Goal: Information Seeking & Learning: Compare options

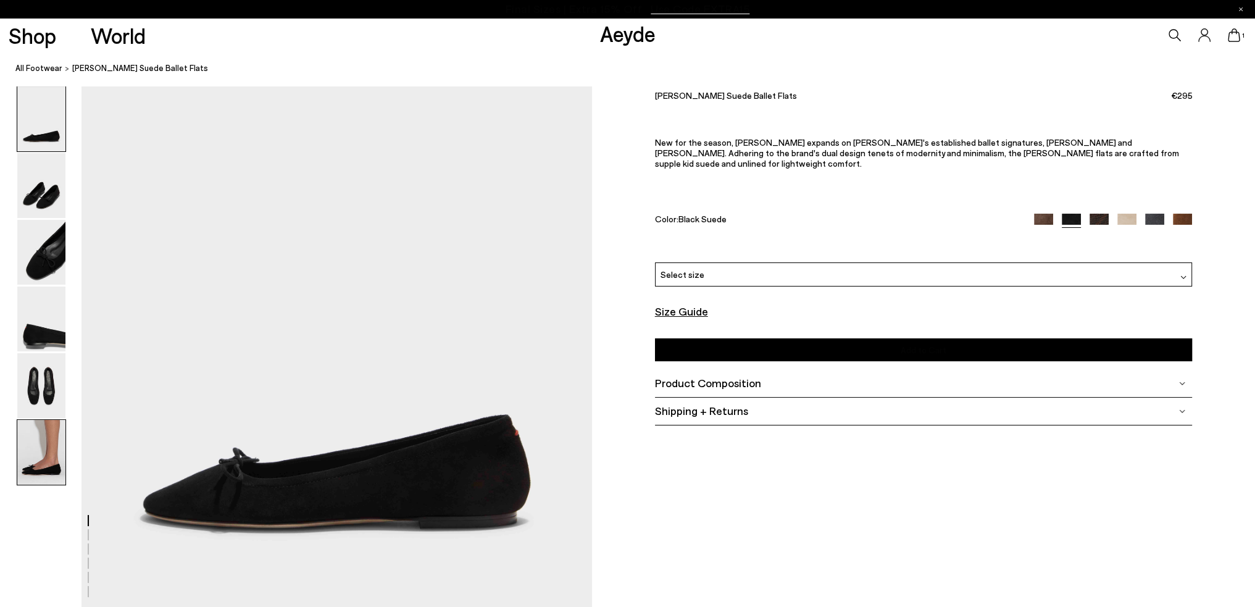
click at [41, 450] on img at bounding box center [41, 452] width 48 height 65
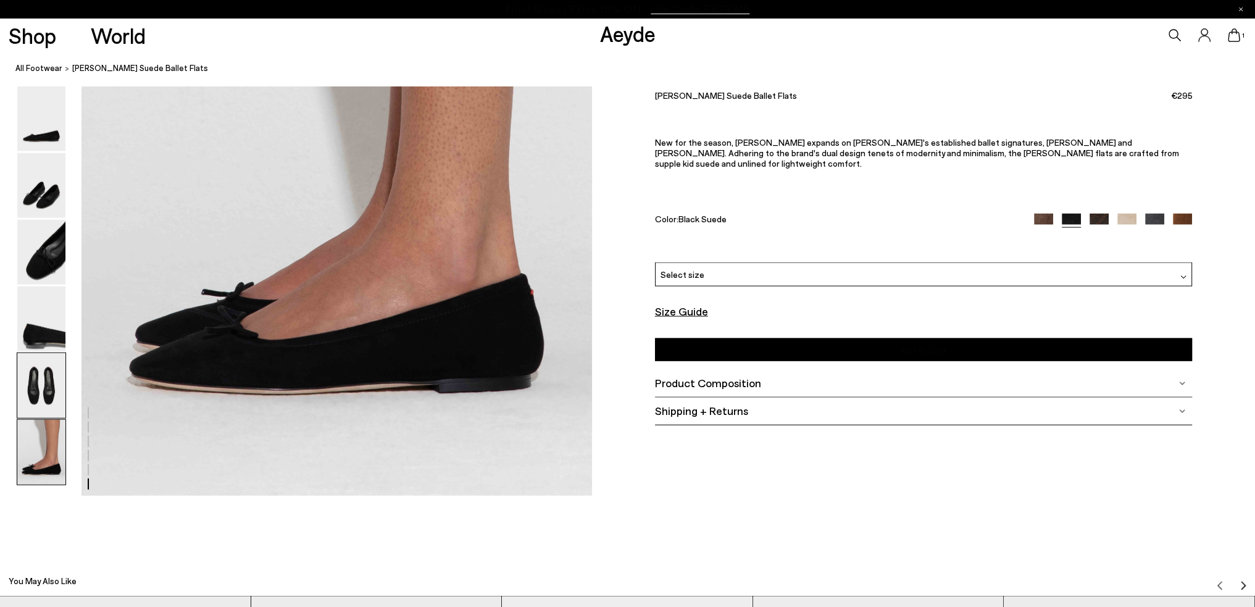
click at [42, 381] on img at bounding box center [41, 385] width 48 height 65
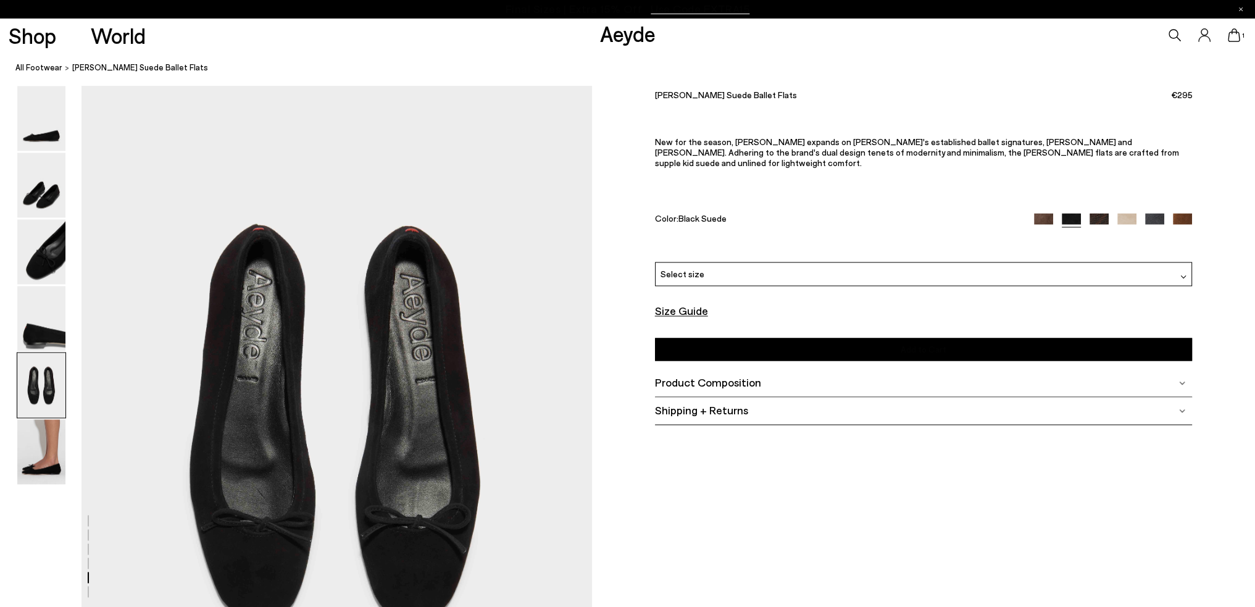
scroll to position [2570, 0]
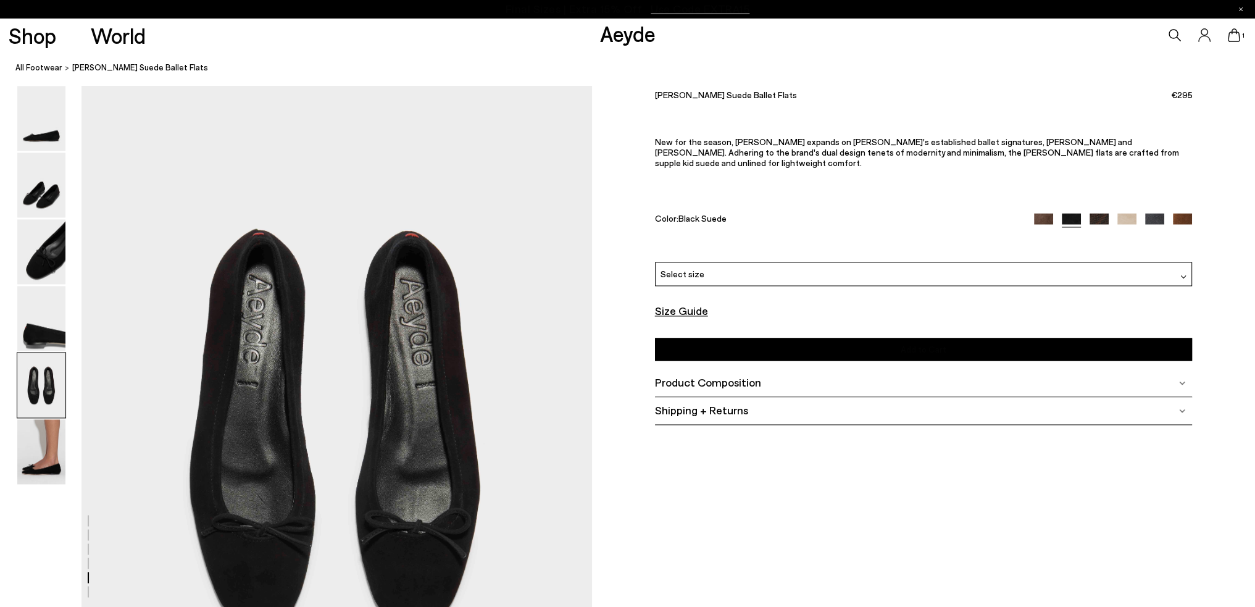
click at [1122, 214] on img at bounding box center [1126, 223] width 19 height 19
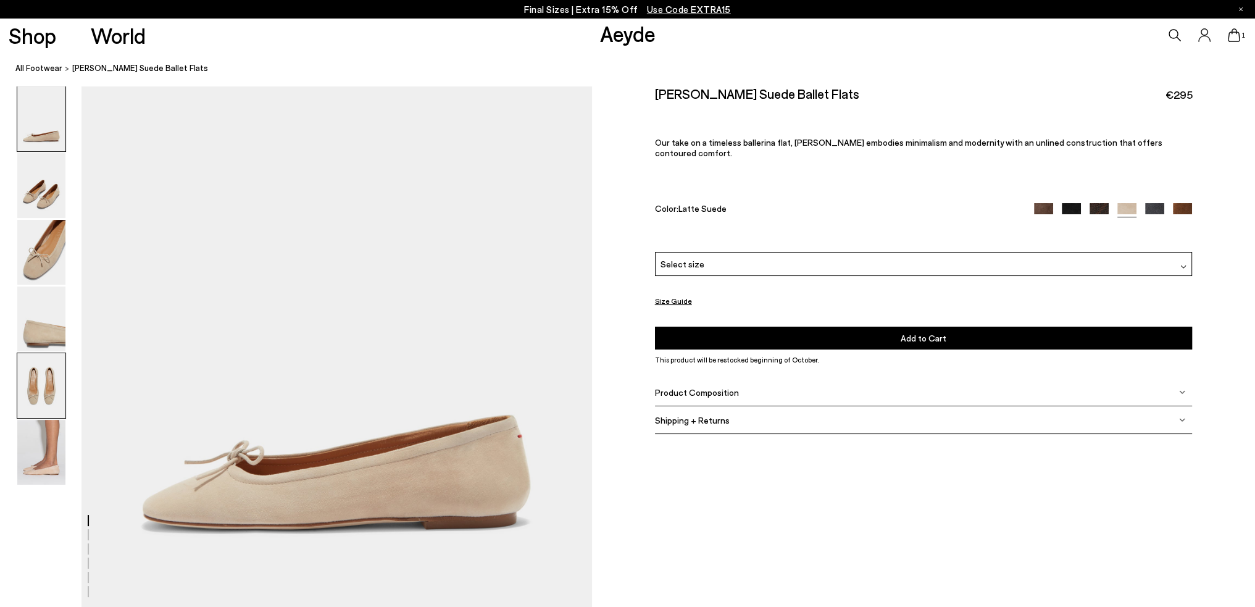
click at [37, 404] on img at bounding box center [41, 385] width 48 height 65
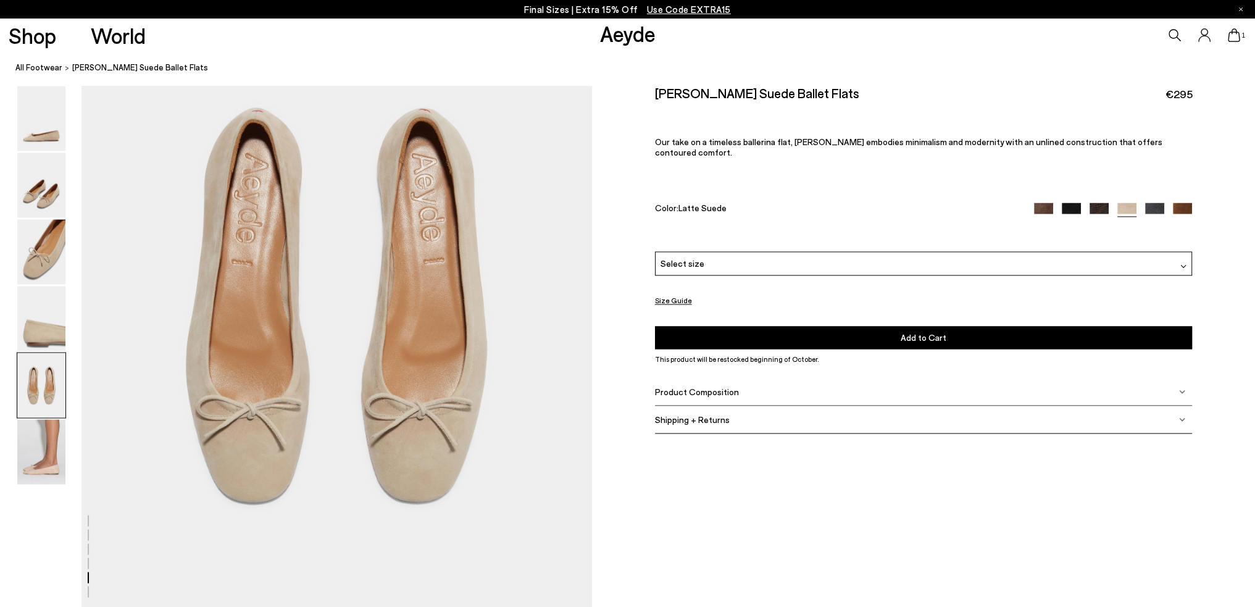
scroll to position [2694, 0]
click at [1197, 202] on div "Size Guide Shoes Belt Our shoes come in European sizing. The easiest way to mea…" at bounding box center [923, 269] width 663 height 367
click at [1189, 203] on img at bounding box center [1181, 212] width 19 height 19
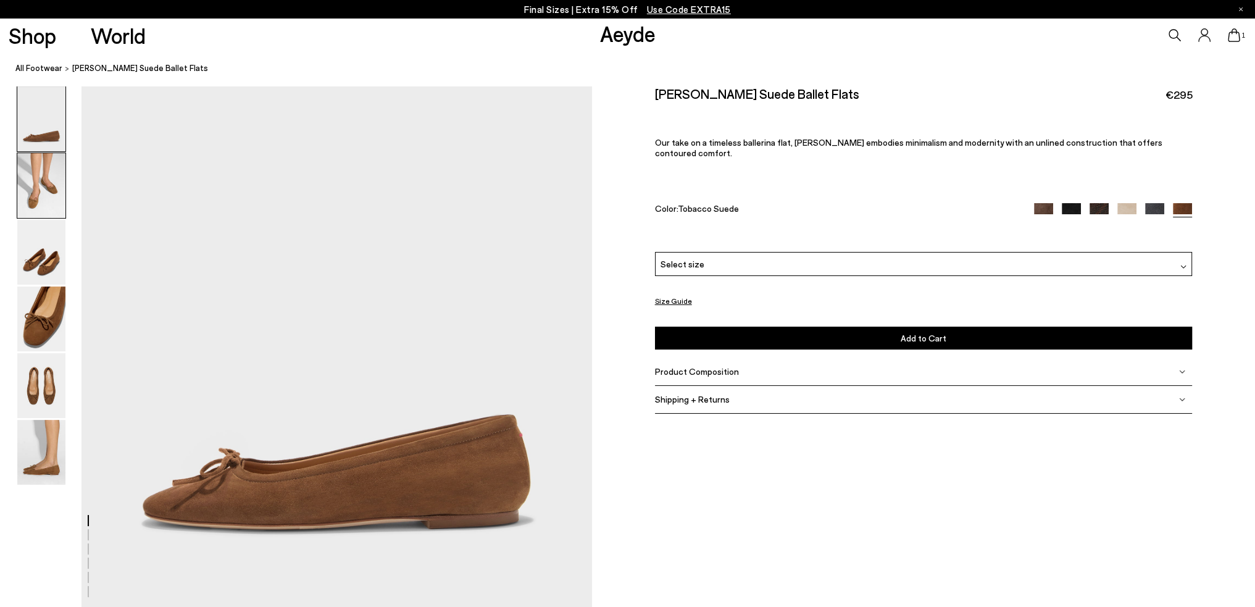
click at [42, 188] on img at bounding box center [41, 185] width 48 height 65
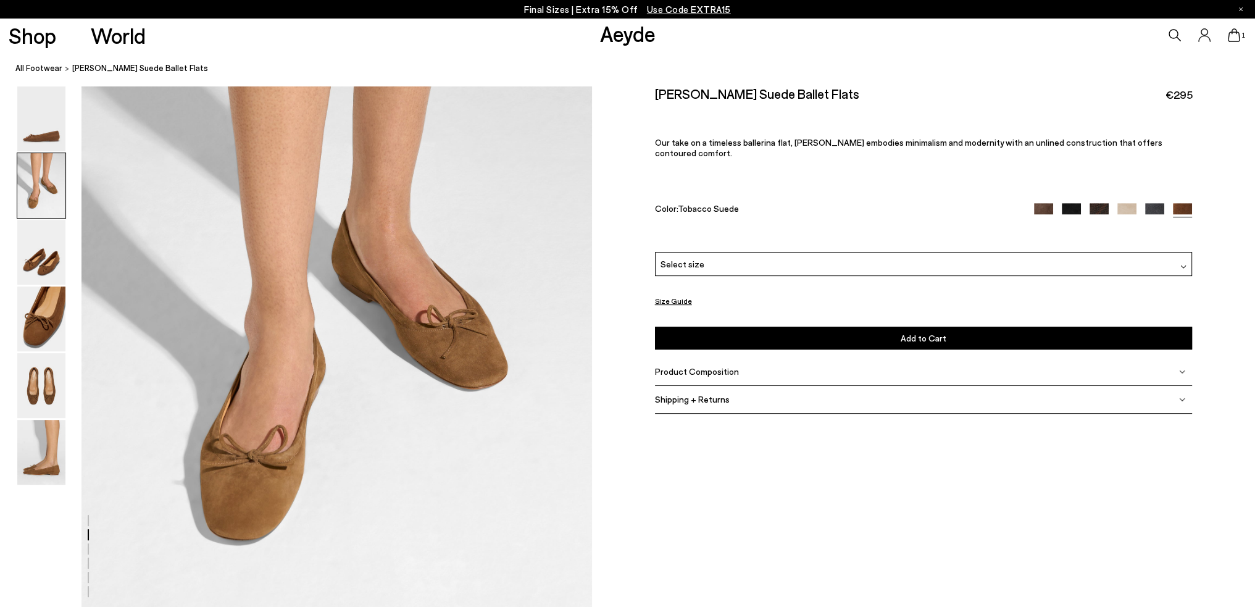
scroll to position [647, 0]
click at [1126, 203] on img at bounding box center [1126, 212] width 19 height 19
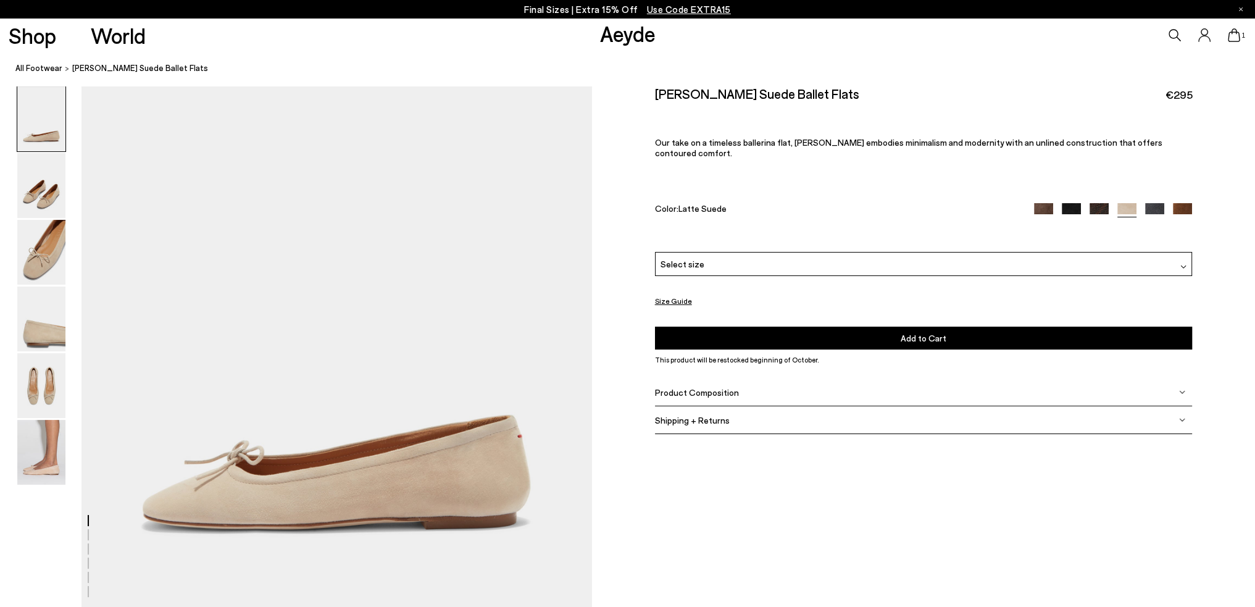
click at [1147, 203] on img at bounding box center [1154, 212] width 19 height 19
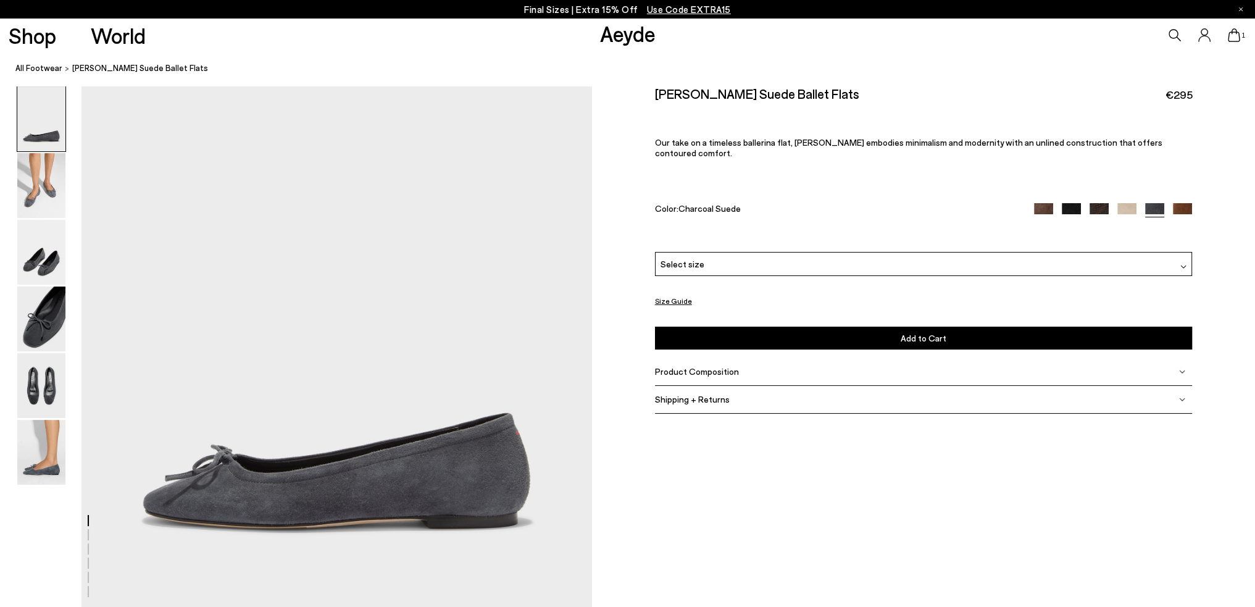
click at [54, 194] on img at bounding box center [41, 185] width 48 height 65
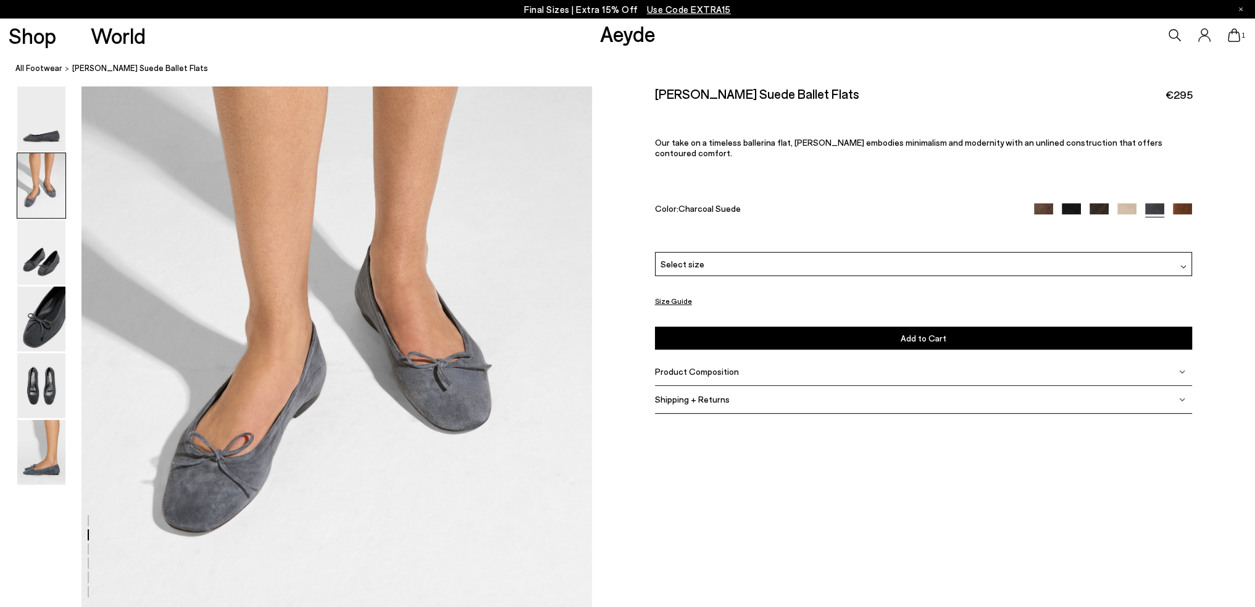
scroll to position [647, 0]
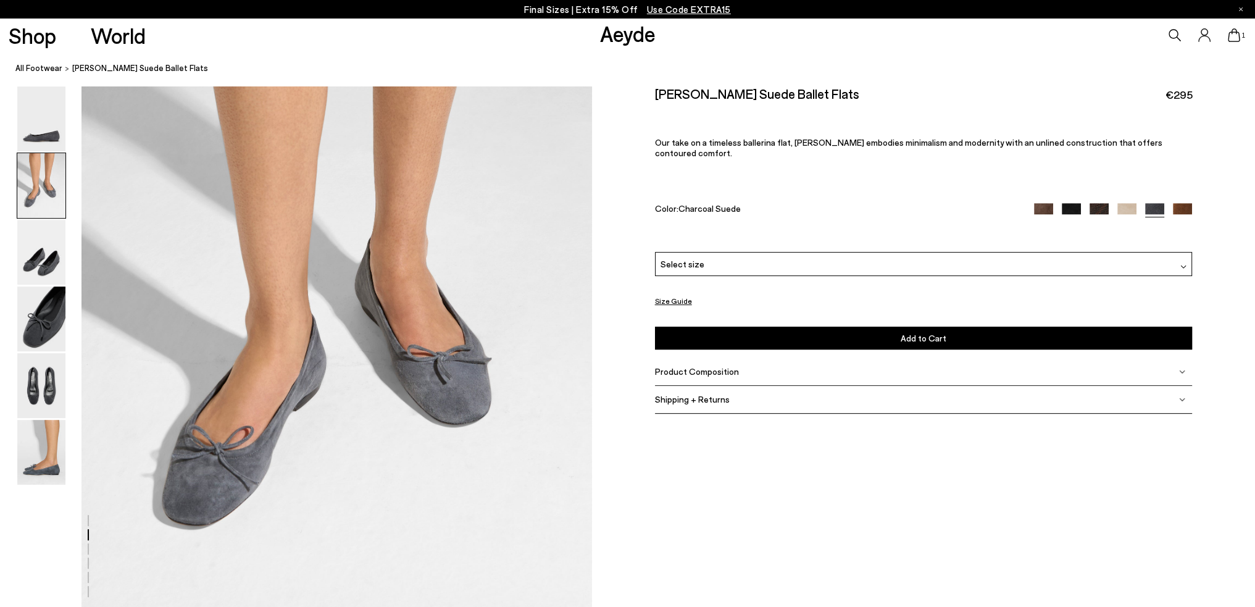
click at [1042, 203] on img at bounding box center [1043, 212] width 19 height 19
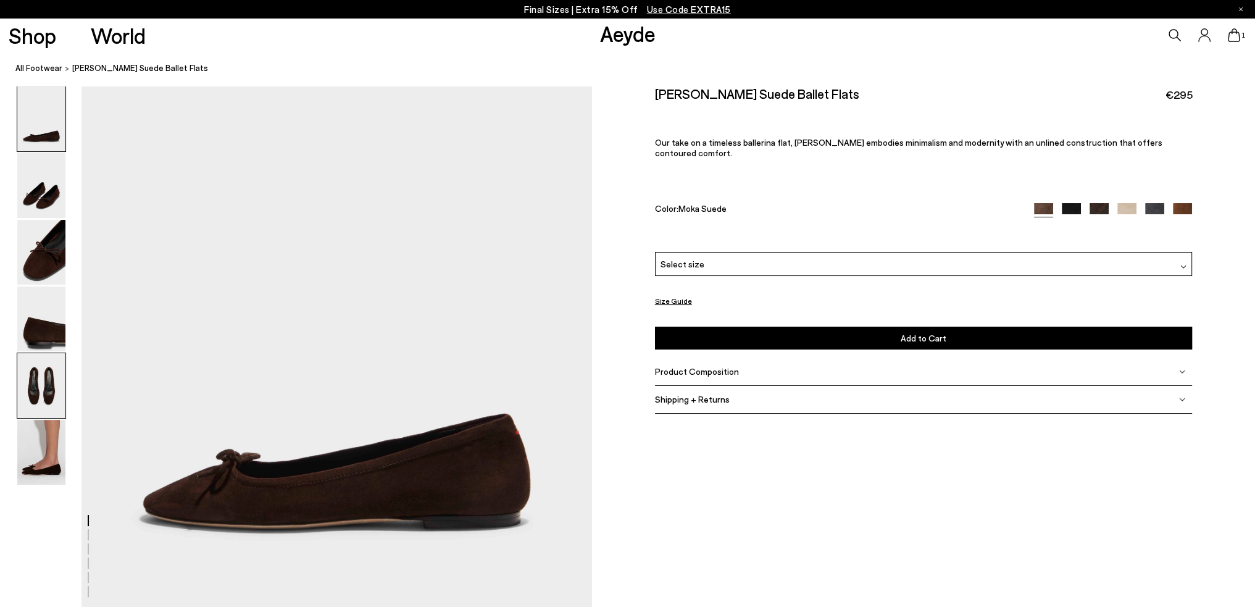
click at [42, 383] on img at bounding box center [41, 385] width 48 height 65
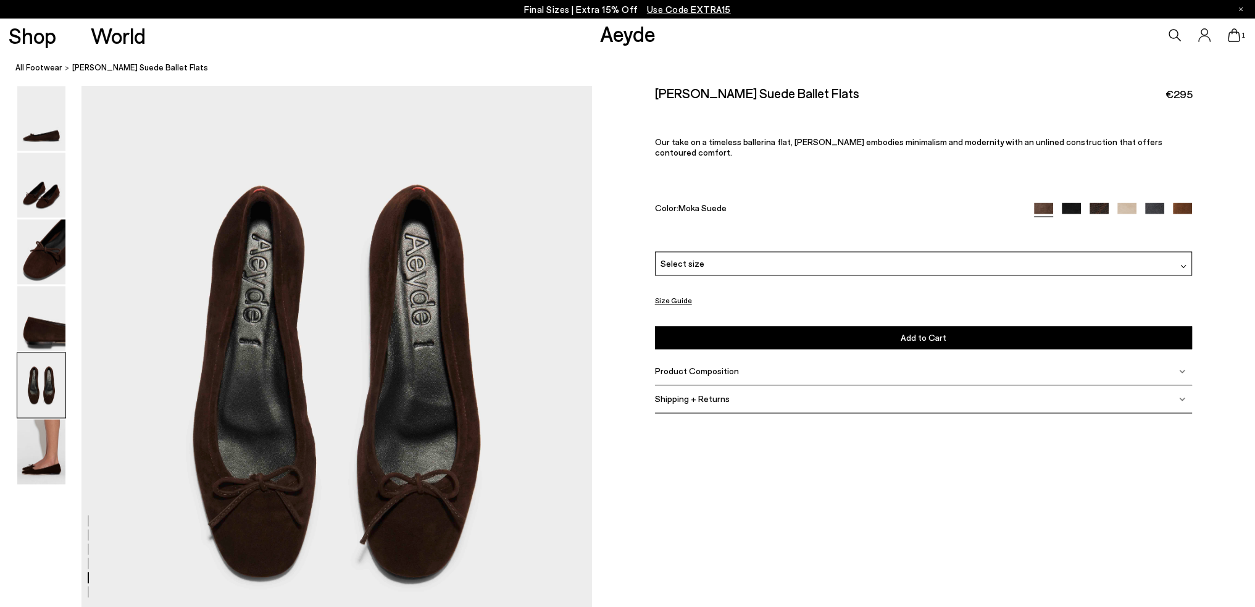
scroll to position [2632, 0]
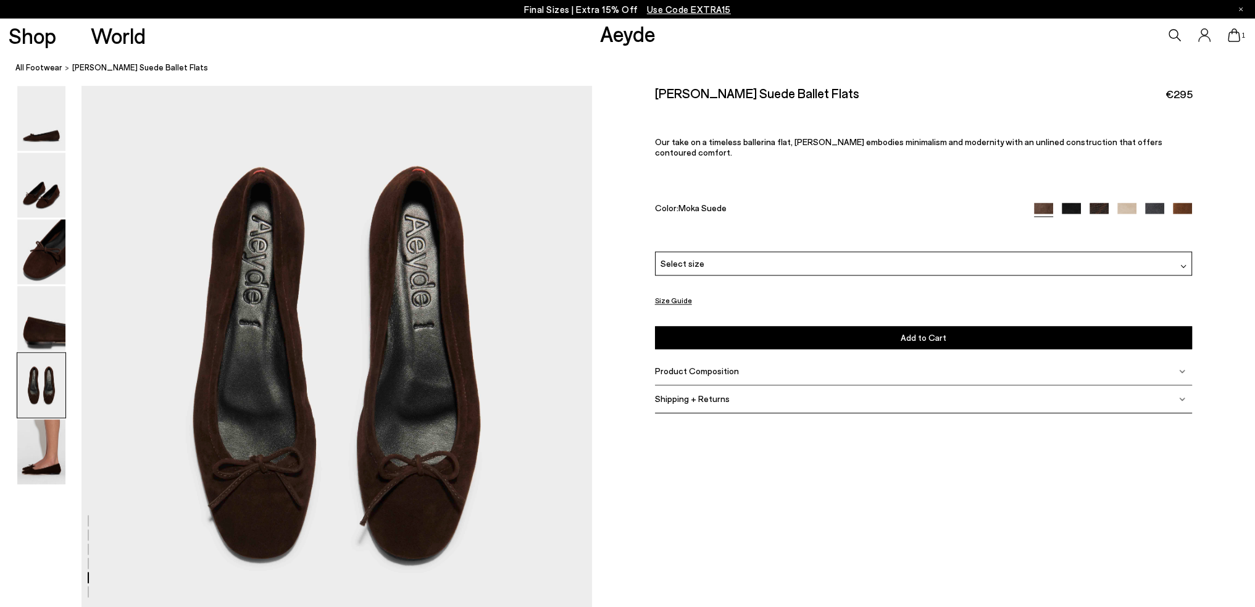
click at [1071, 205] on div at bounding box center [1113, 210] width 158 height 14
click at [1069, 203] on img at bounding box center [1070, 212] width 19 height 19
